Goal: Information Seeking & Learning: Check status

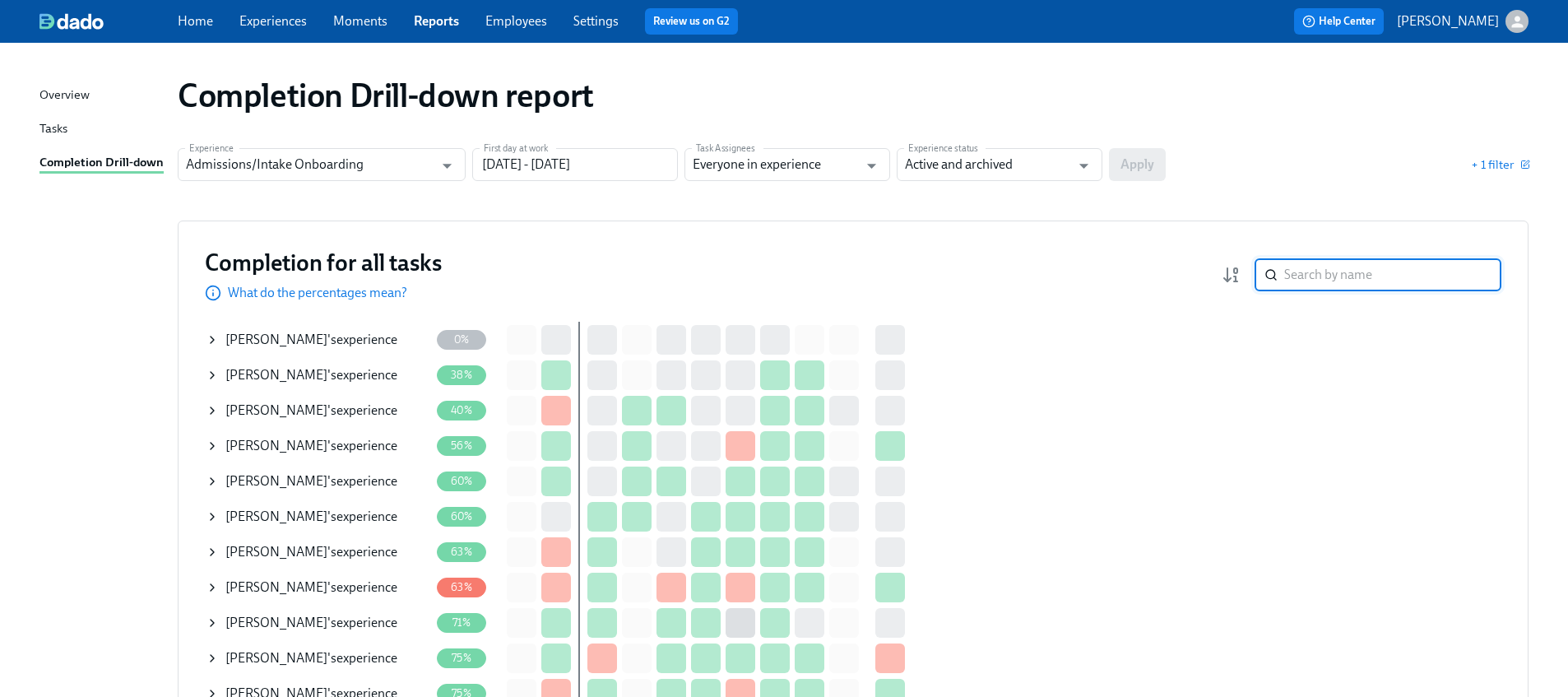
click at [1308, 265] on input "search" at bounding box center [1393, 275] width 217 height 33
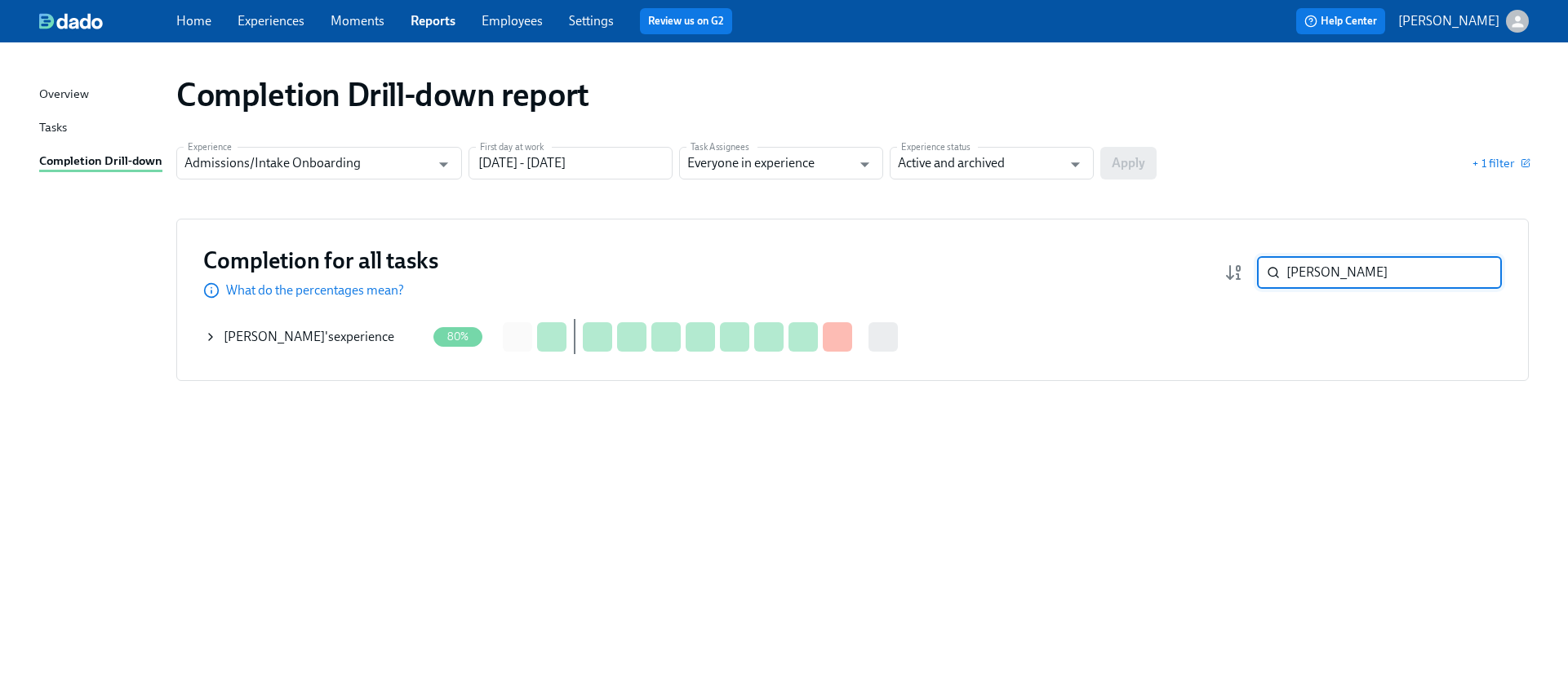
type input "valdez"
click at [209, 336] on icon at bounding box center [210, 337] width 13 height 13
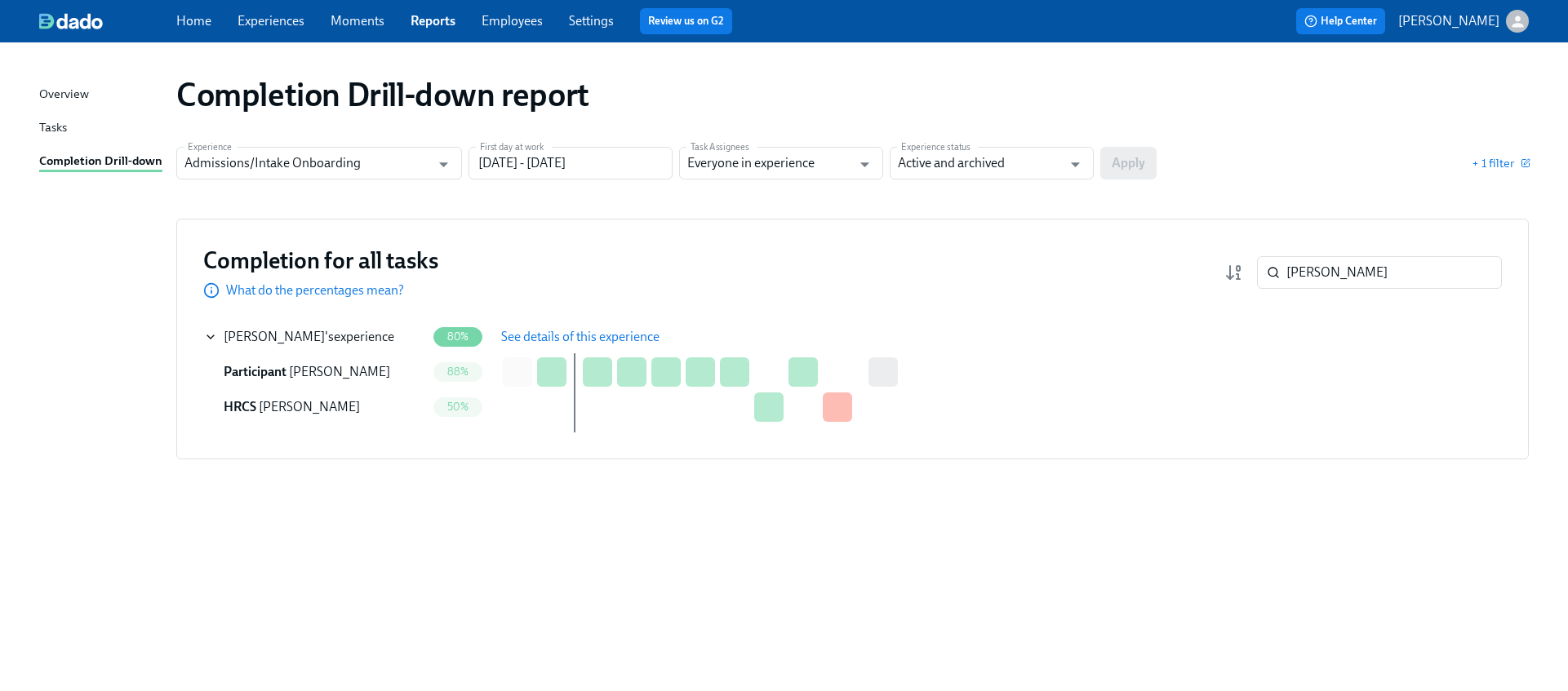
click at [604, 341] on span "See details of this experience" at bounding box center [580, 337] width 158 height 17
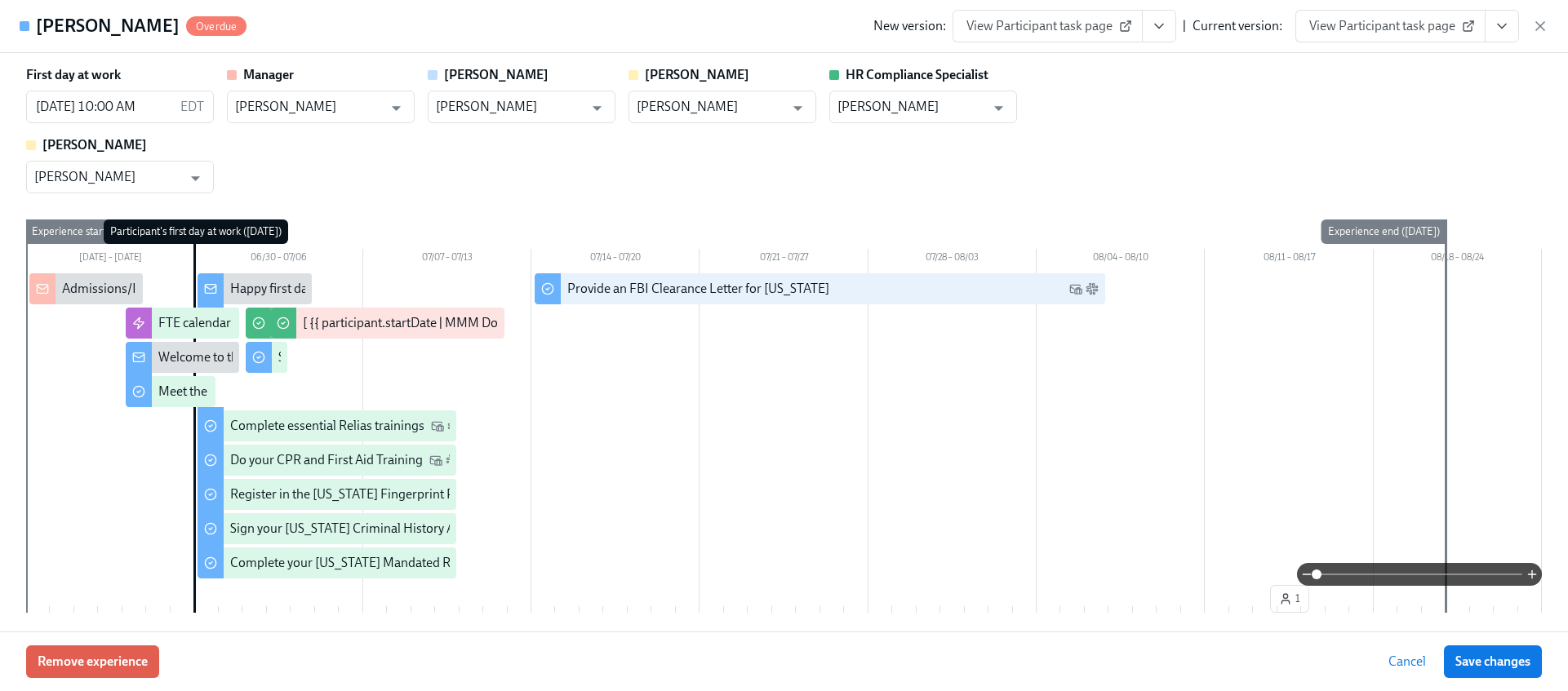
click at [1503, 32] on icon "View task page" at bounding box center [1502, 26] width 17 height 17
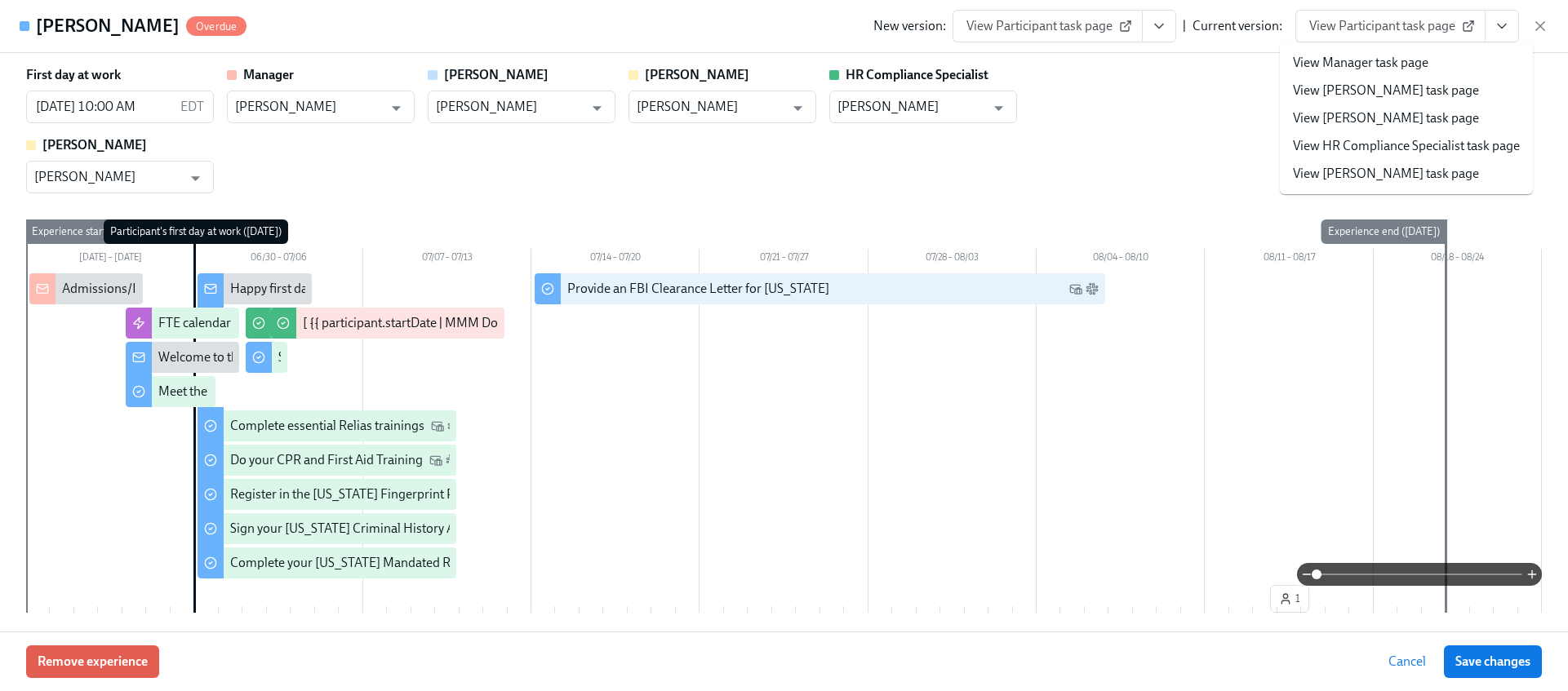
click at [1315, 142] on link "View HR Compliance Specialist task page" at bounding box center [1407, 146] width 227 height 18
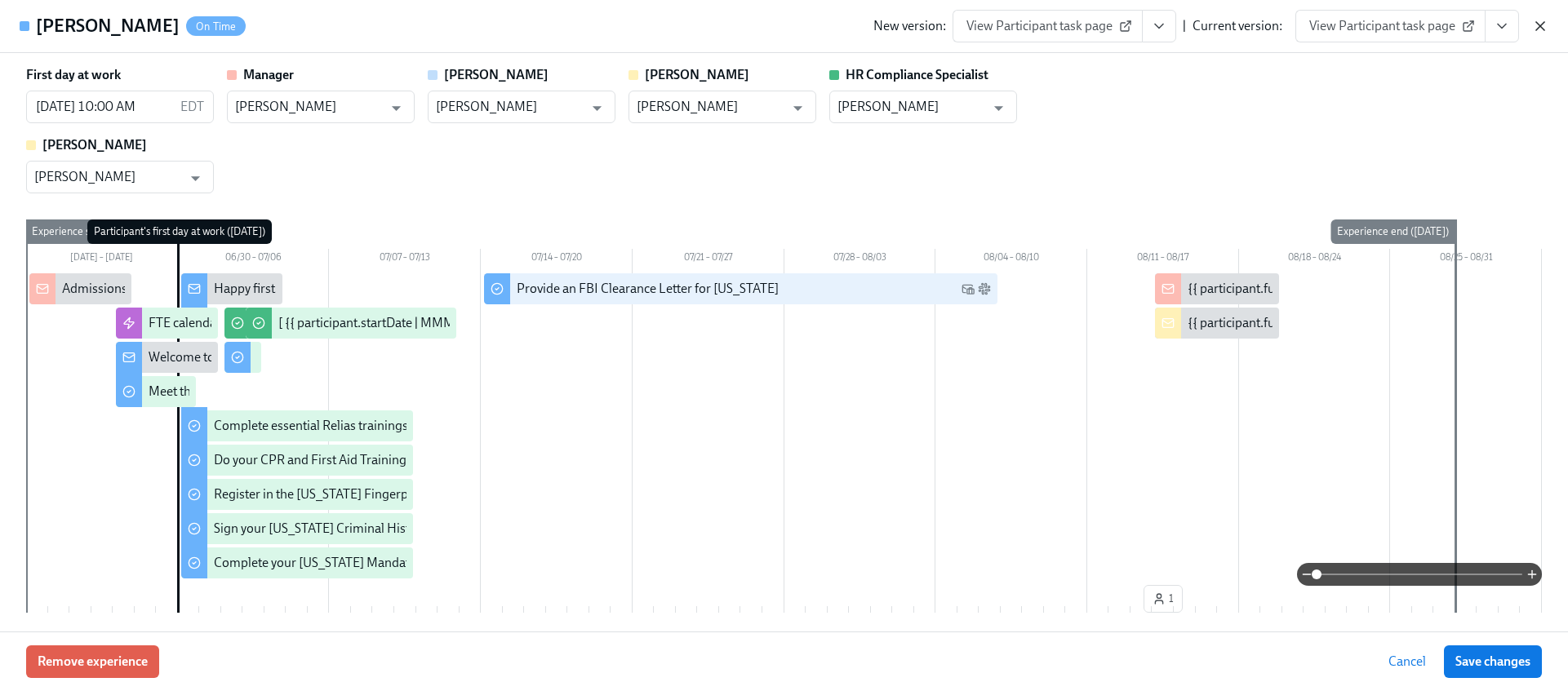
click at [1541, 22] on icon "button" at bounding box center [1540, 26] width 17 height 17
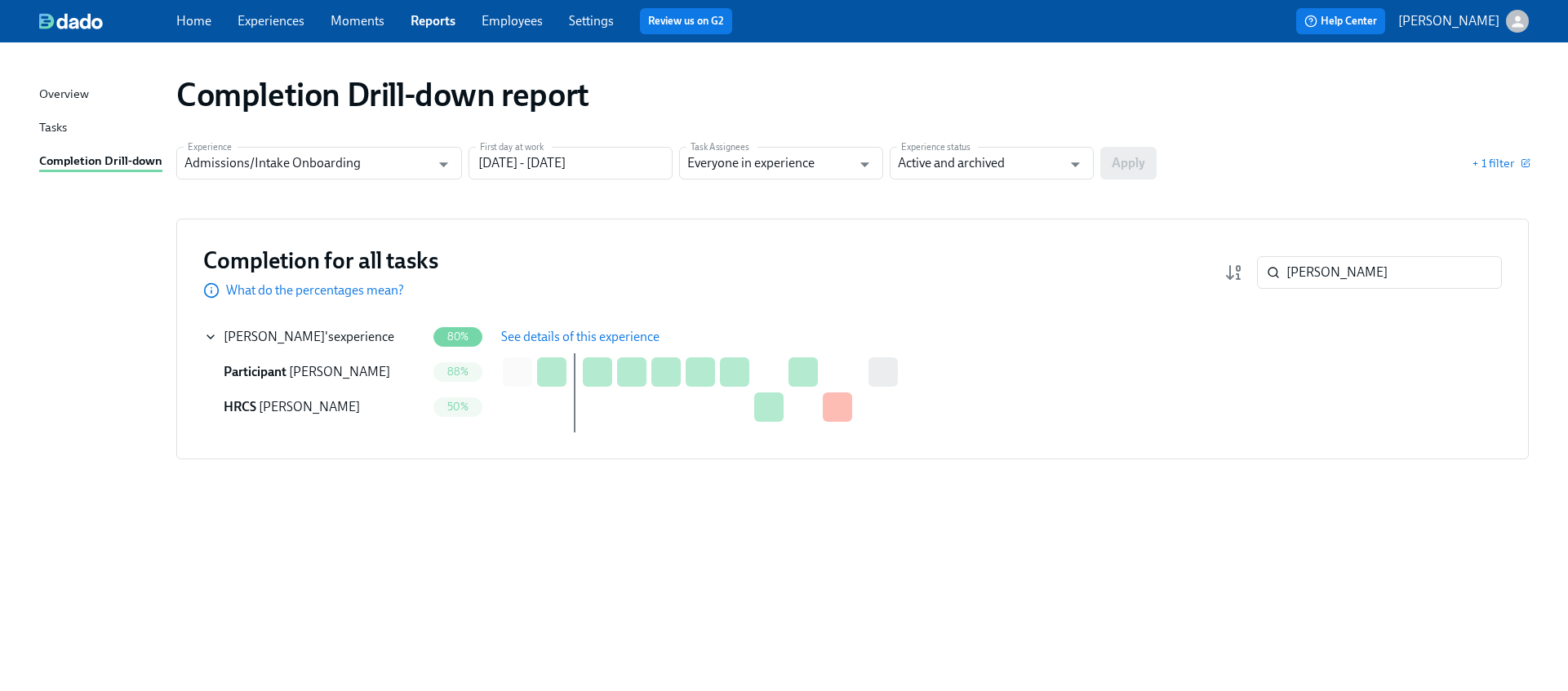
click at [1378, 289] on div "Completion for all tasks What do the percentages mean? valdez ​" at bounding box center [852, 272] width 1299 height 54
click at [1376, 284] on input "valdez" at bounding box center [1394, 272] width 215 height 32
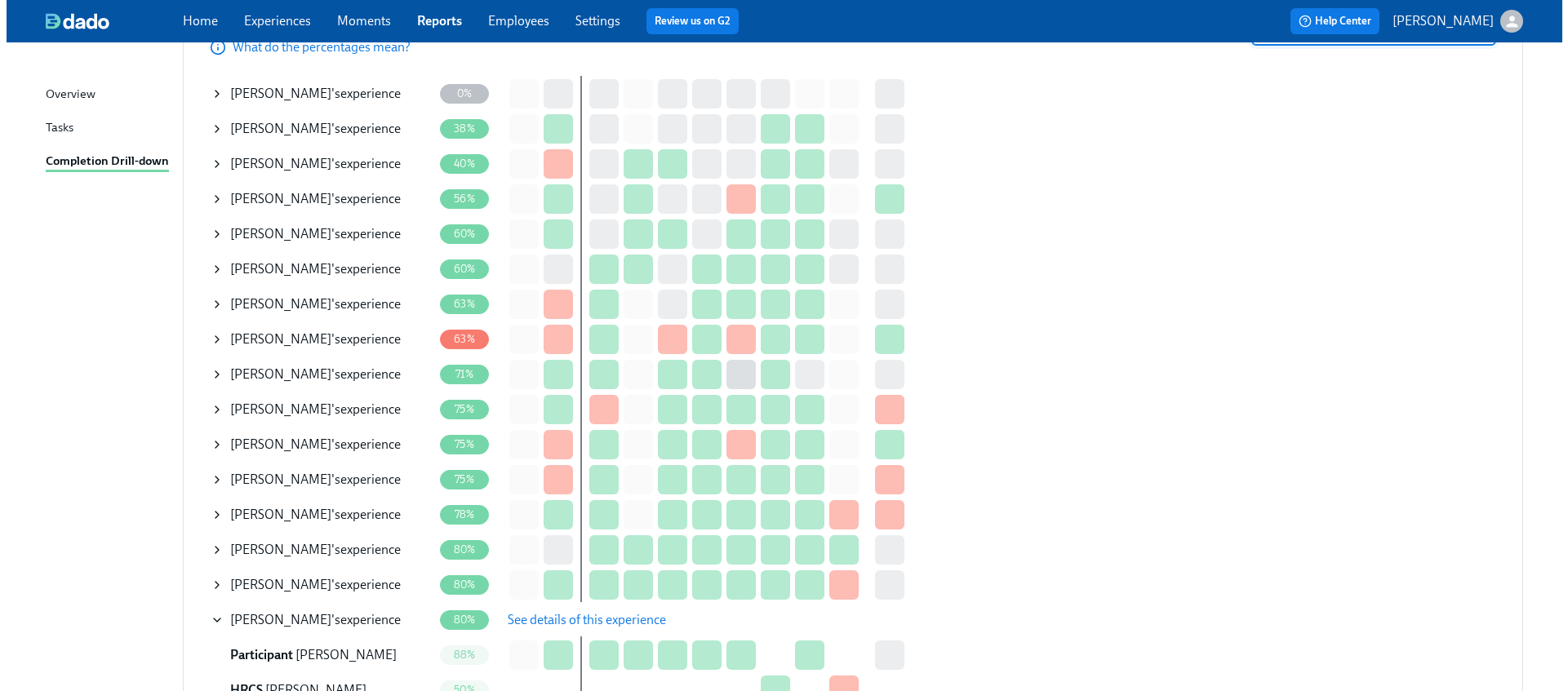
scroll to position [336, 0]
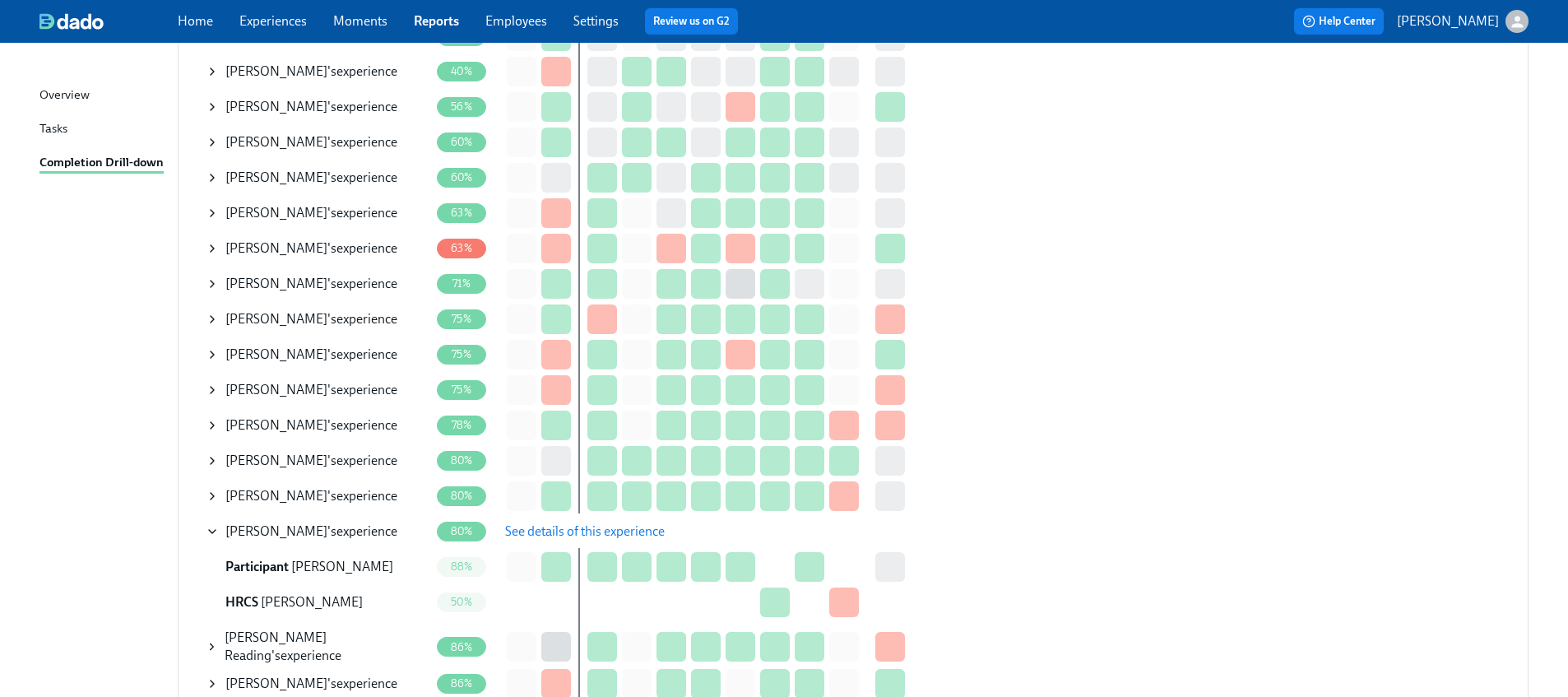
click at [208, 495] on icon at bounding box center [212, 497] width 13 height 13
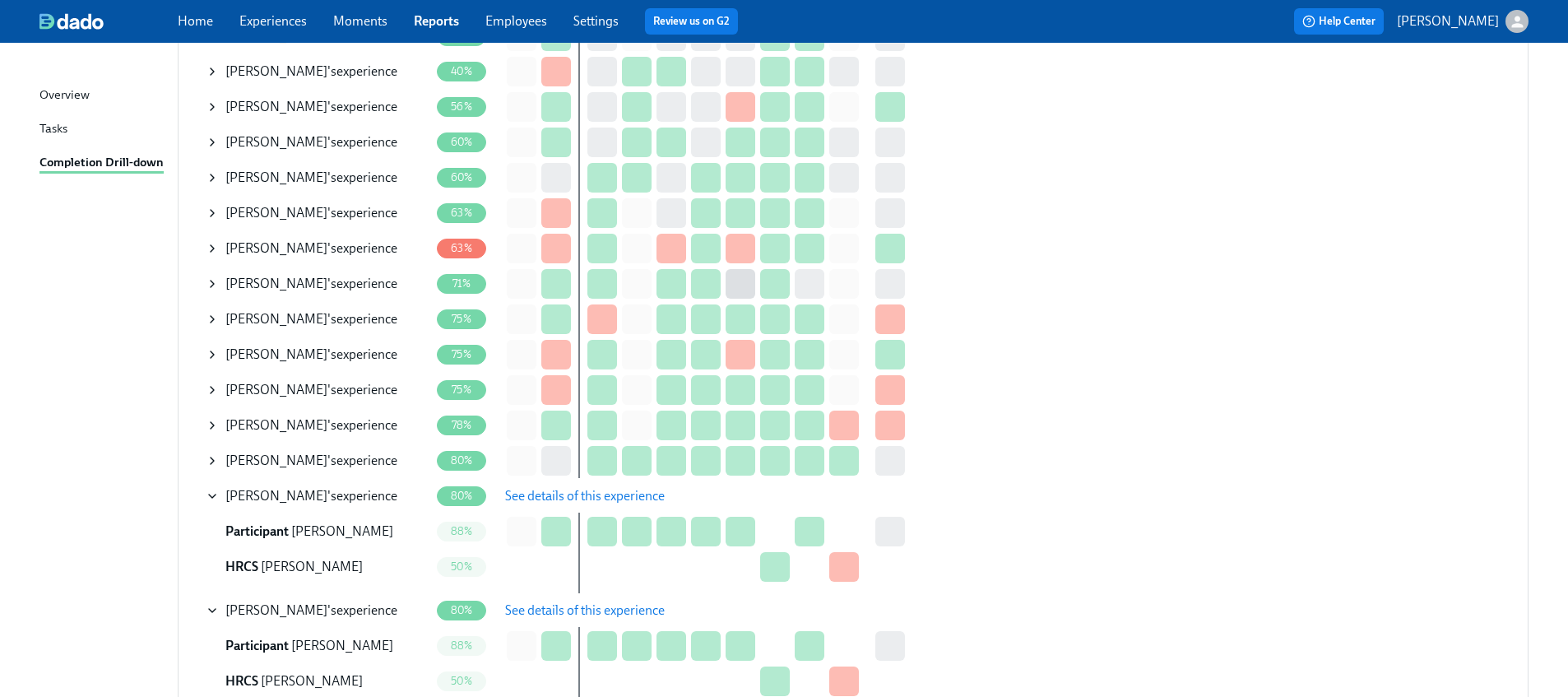
click at [585, 489] on span "See details of this experience" at bounding box center [584, 497] width 159 height 17
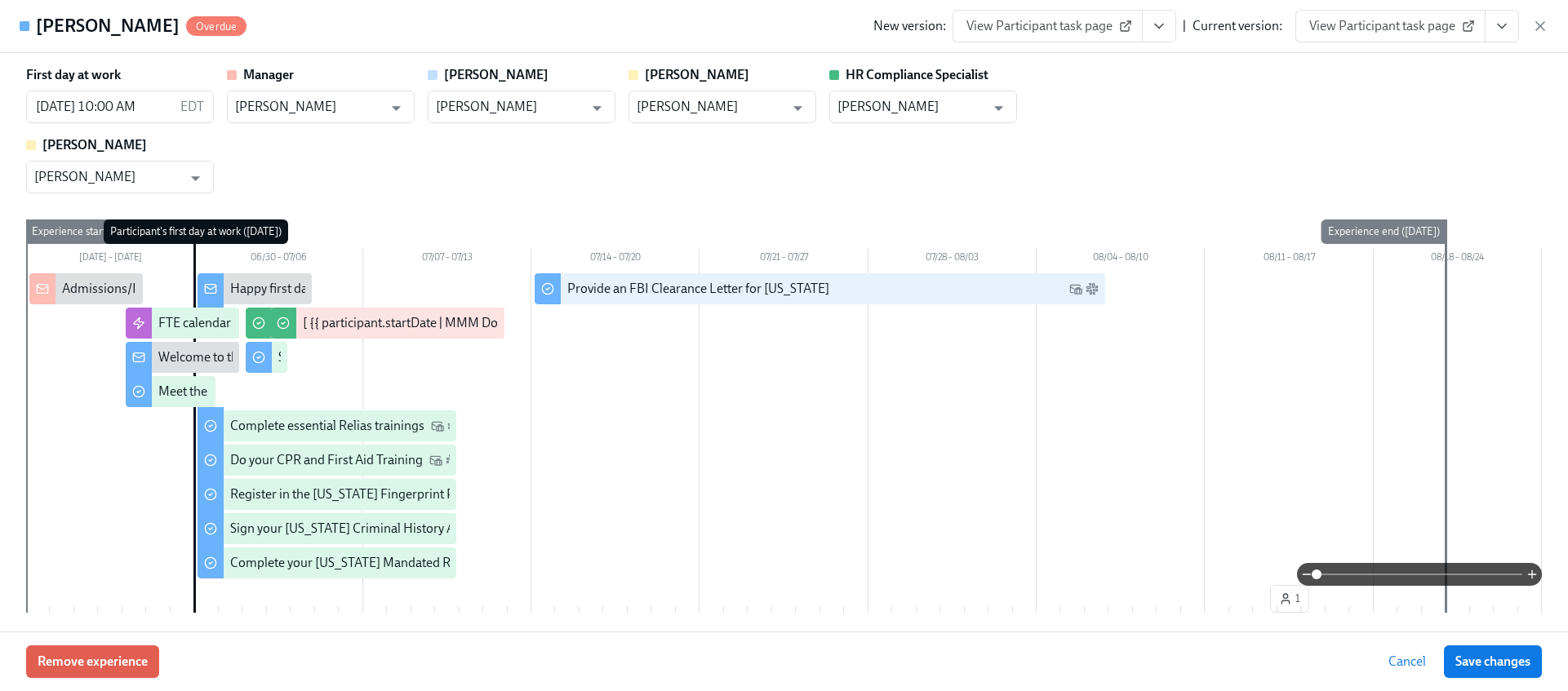
click at [1493, 26] on button "View task page" at bounding box center [1501, 26] width 34 height 32
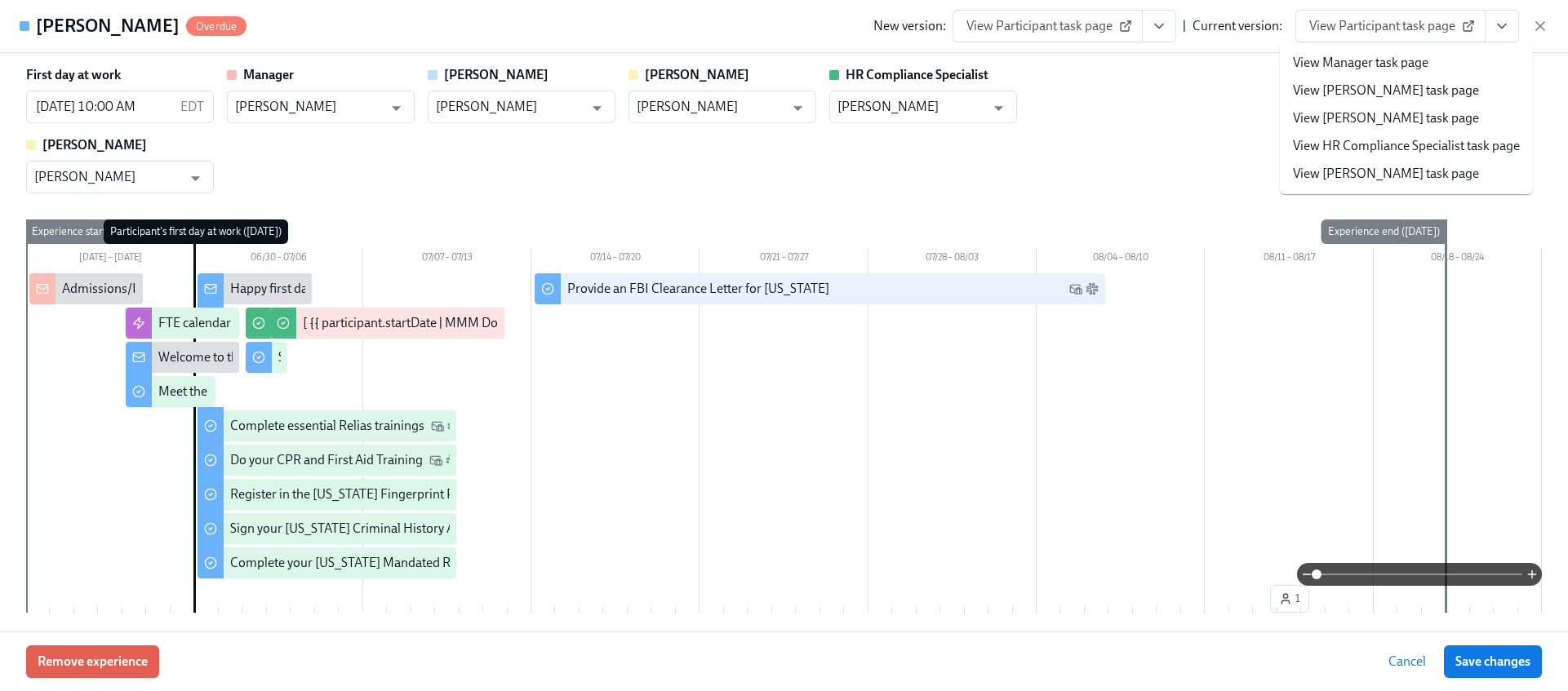
click at [1361, 144] on link "View HR Compliance Specialist task page" at bounding box center [1407, 146] width 227 height 18
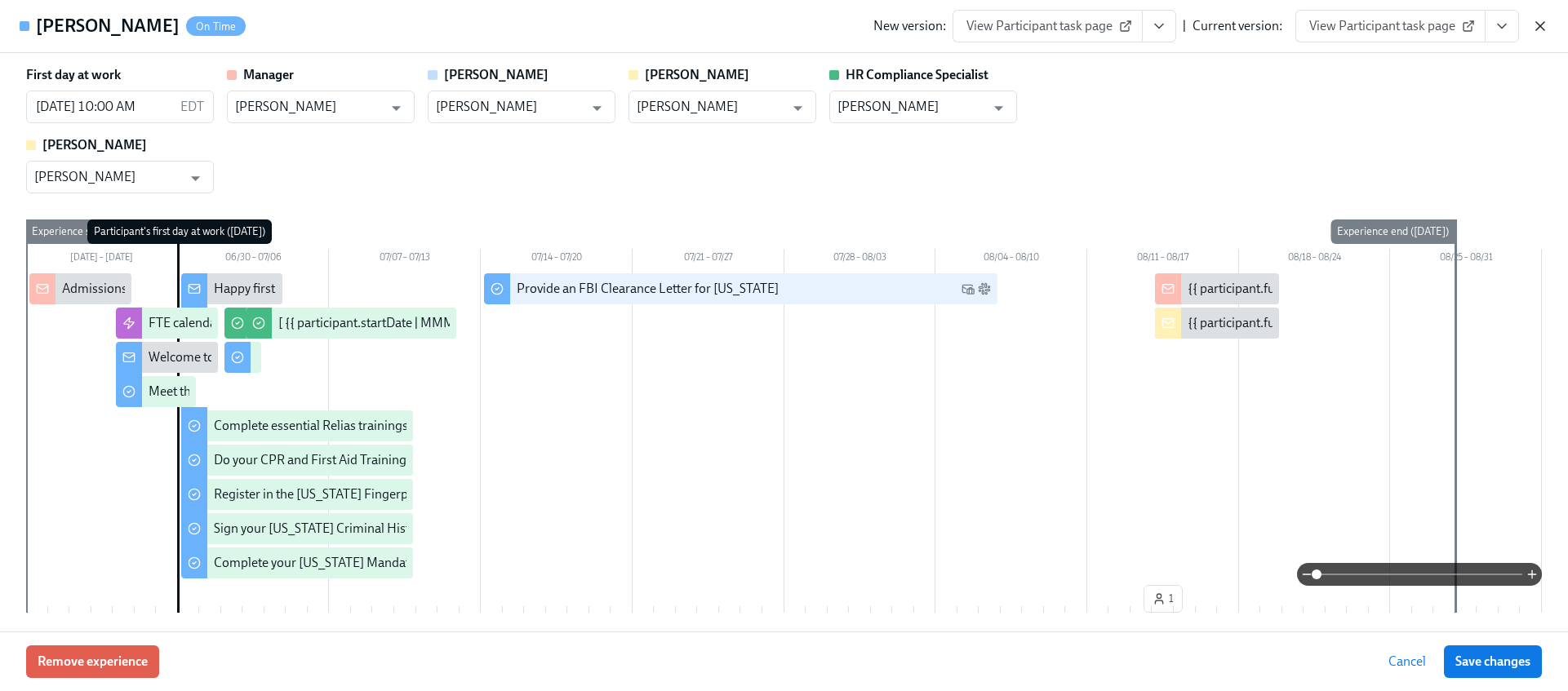
click at [1540, 25] on icon "button" at bounding box center [1540, 26] width 8 height 8
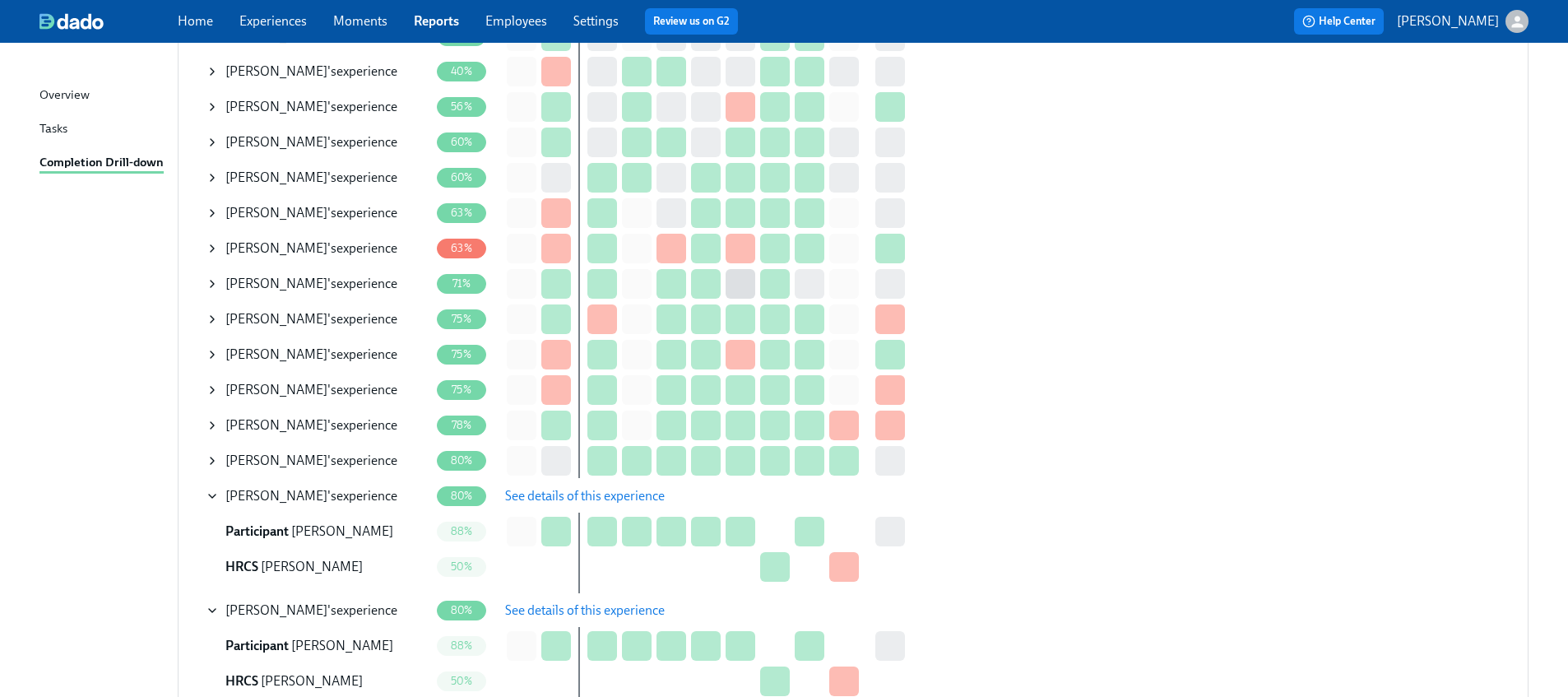
click at [209, 182] on icon at bounding box center [212, 178] width 13 height 13
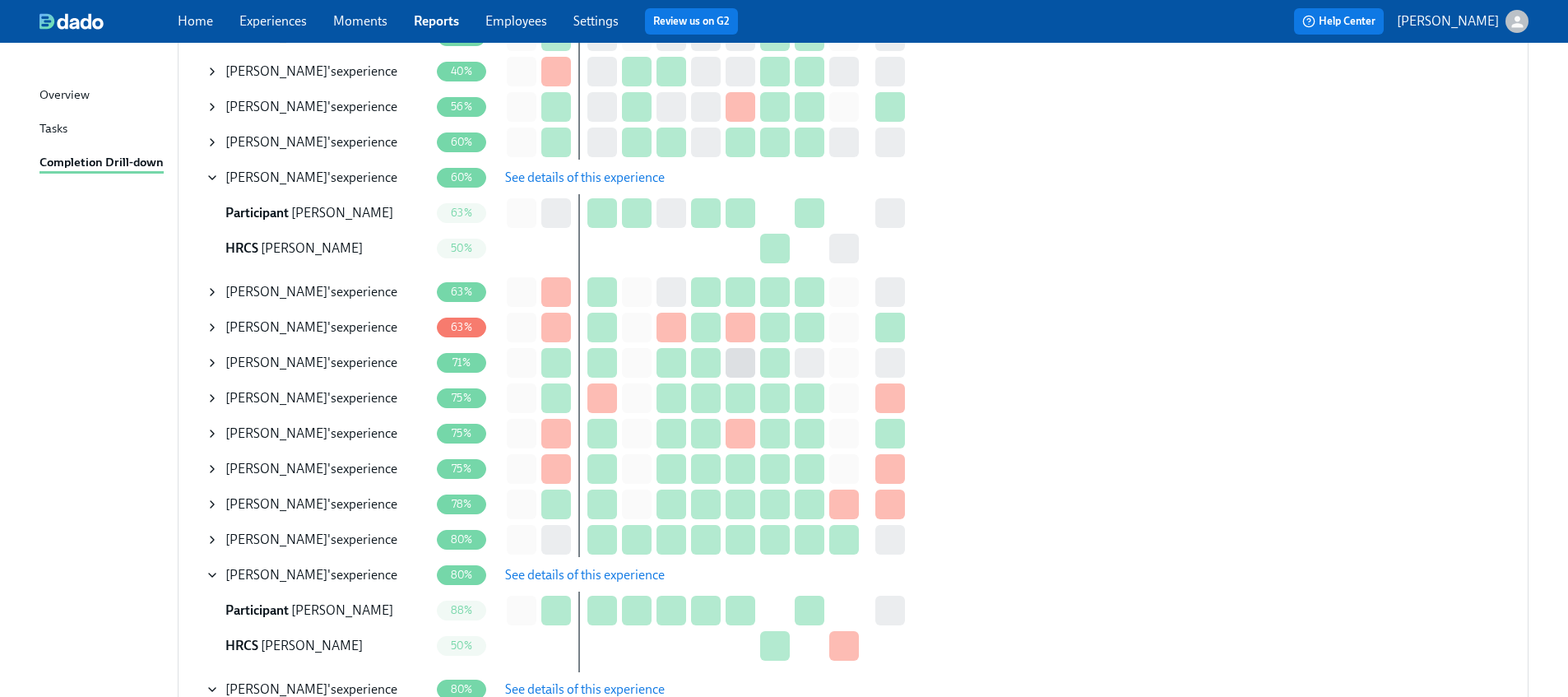
click at [544, 186] on button "See details of this experience" at bounding box center [585, 177] width 183 height 33
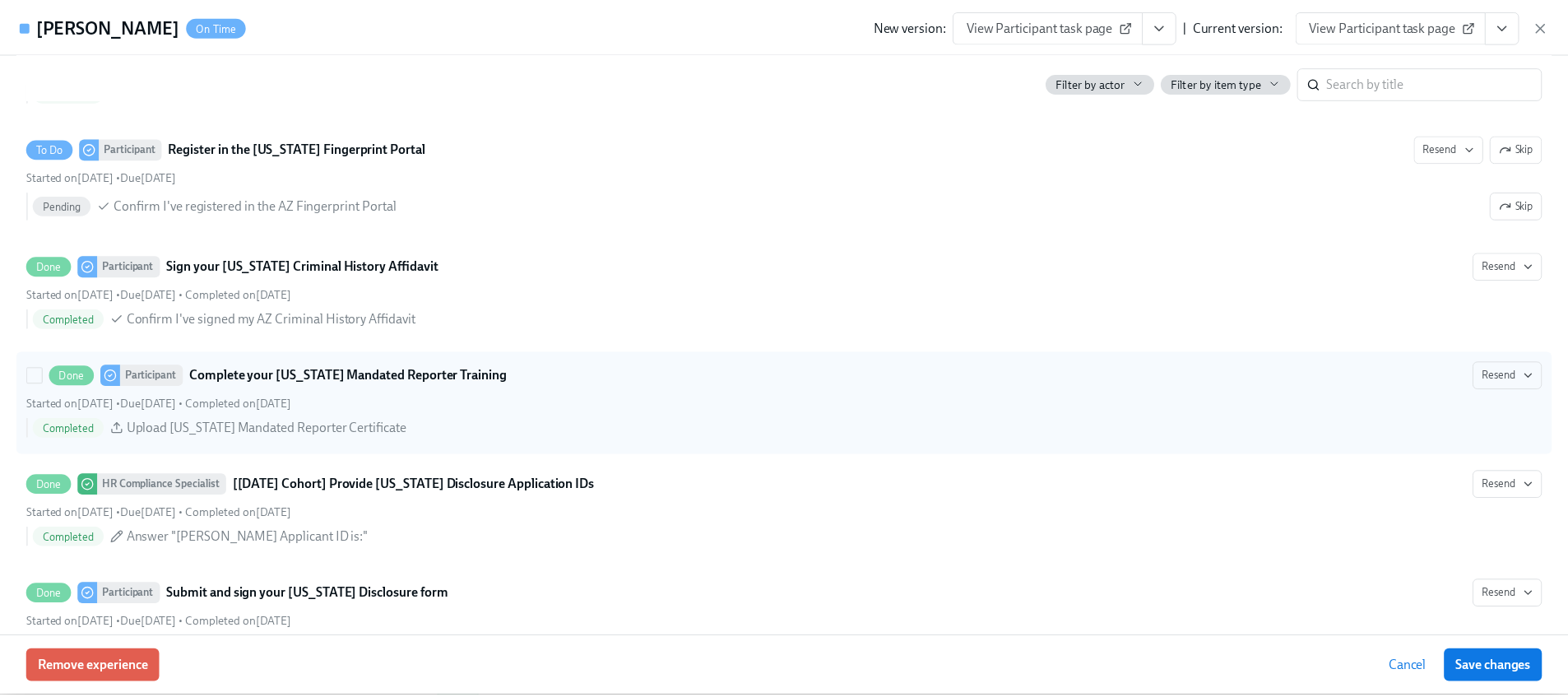
scroll to position [1351, 0]
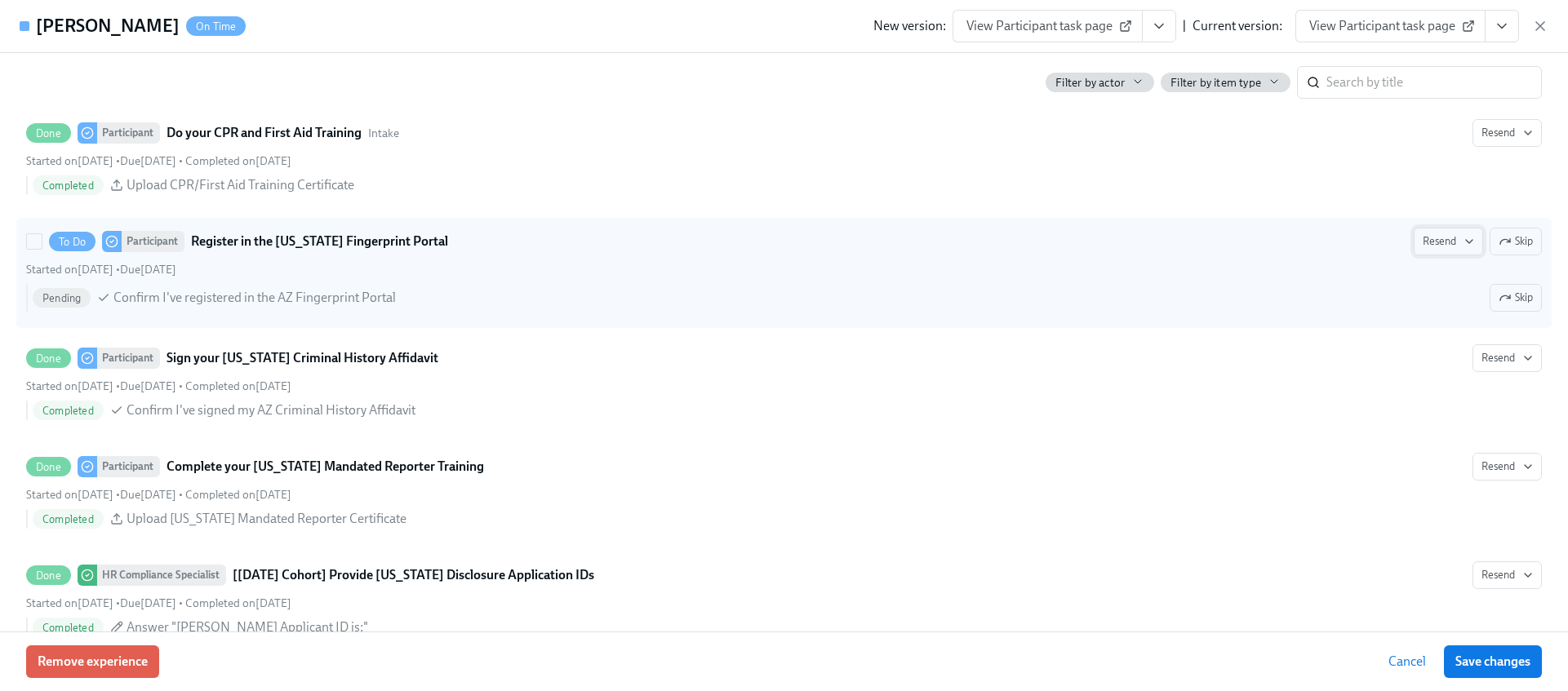
click at [1436, 240] on span "Resend" at bounding box center [1448, 242] width 51 height 17
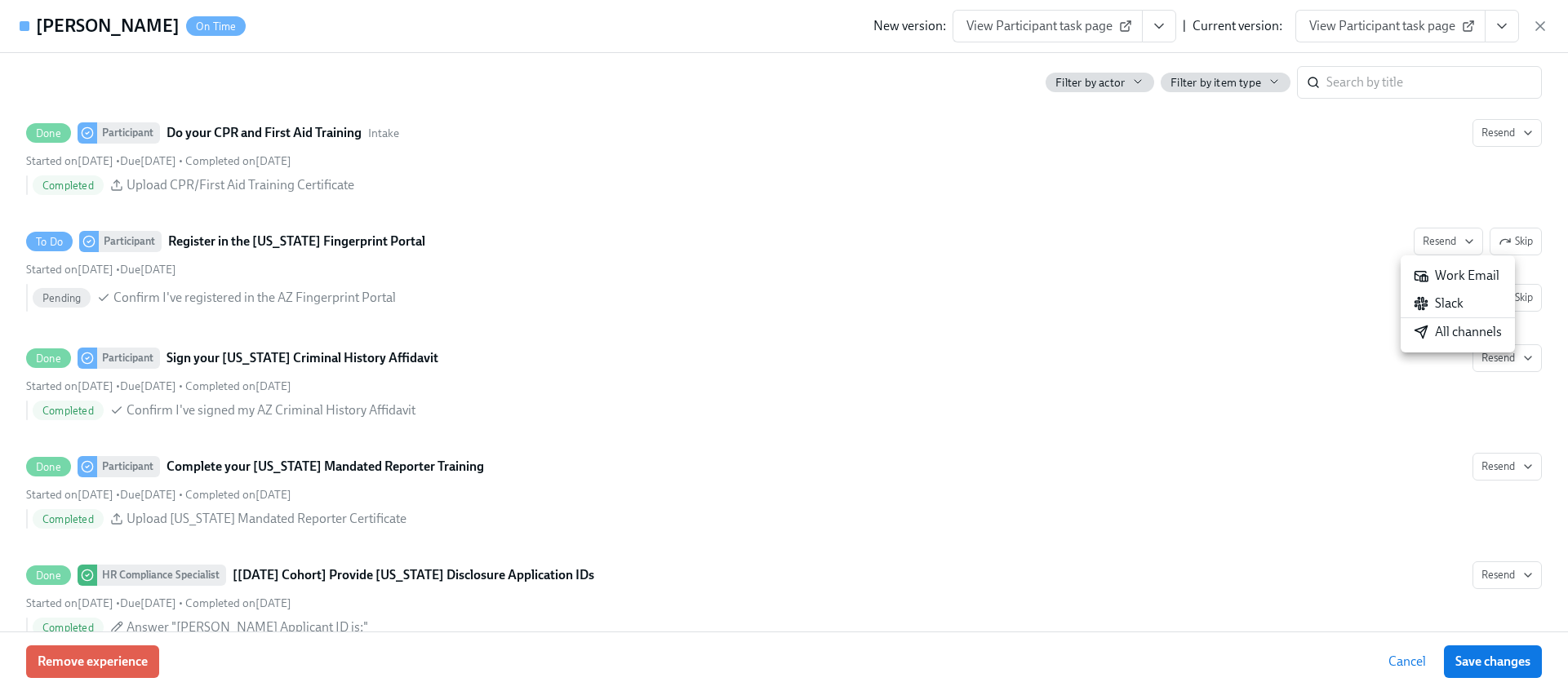
click at [1442, 336] on div "All channels" at bounding box center [1458, 332] width 88 height 18
click at [1535, 22] on icon "button" at bounding box center [1540, 26] width 17 height 17
